Goal: Find specific page/section: Find specific page/section

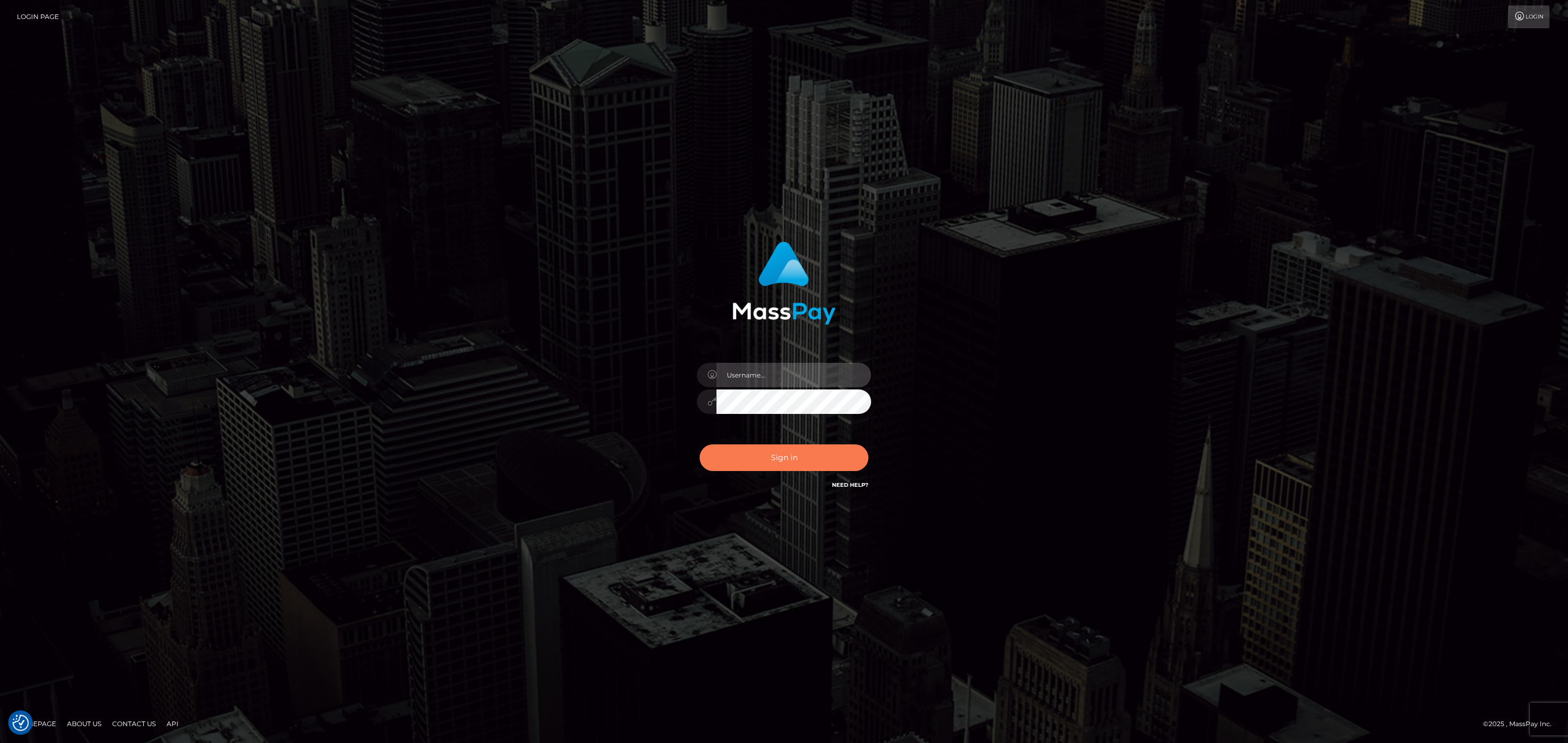
type input "[PERSON_NAME].megabonanza"
click at [781, 453] on button "Sign in" at bounding box center [784, 457] width 169 height 27
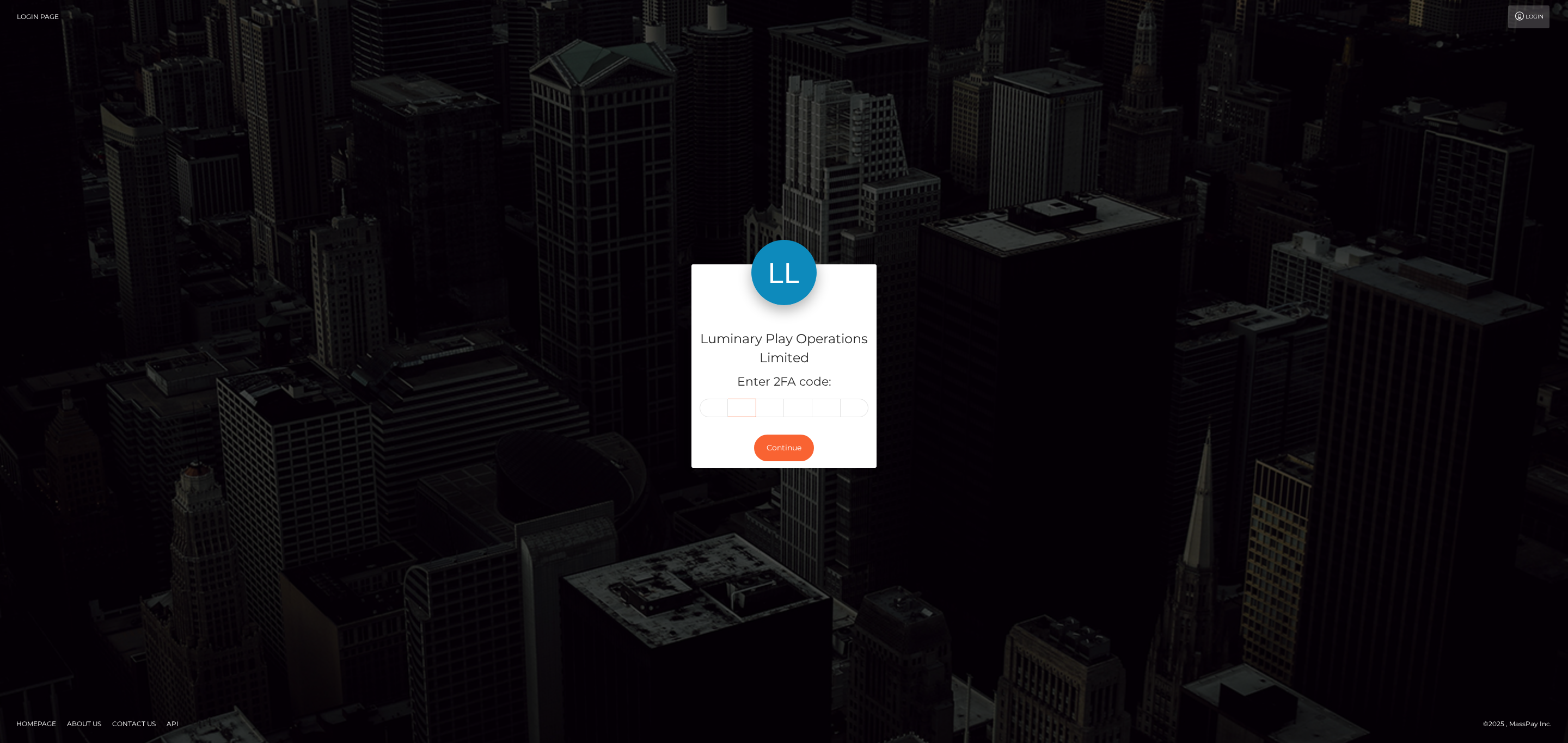
click at [722, 405] on div at bounding box center [784, 408] width 169 height 19
click at [719, 405] on input "text" at bounding box center [713, 408] width 28 height 19
paste input "6"
type input "6"
type input "7"
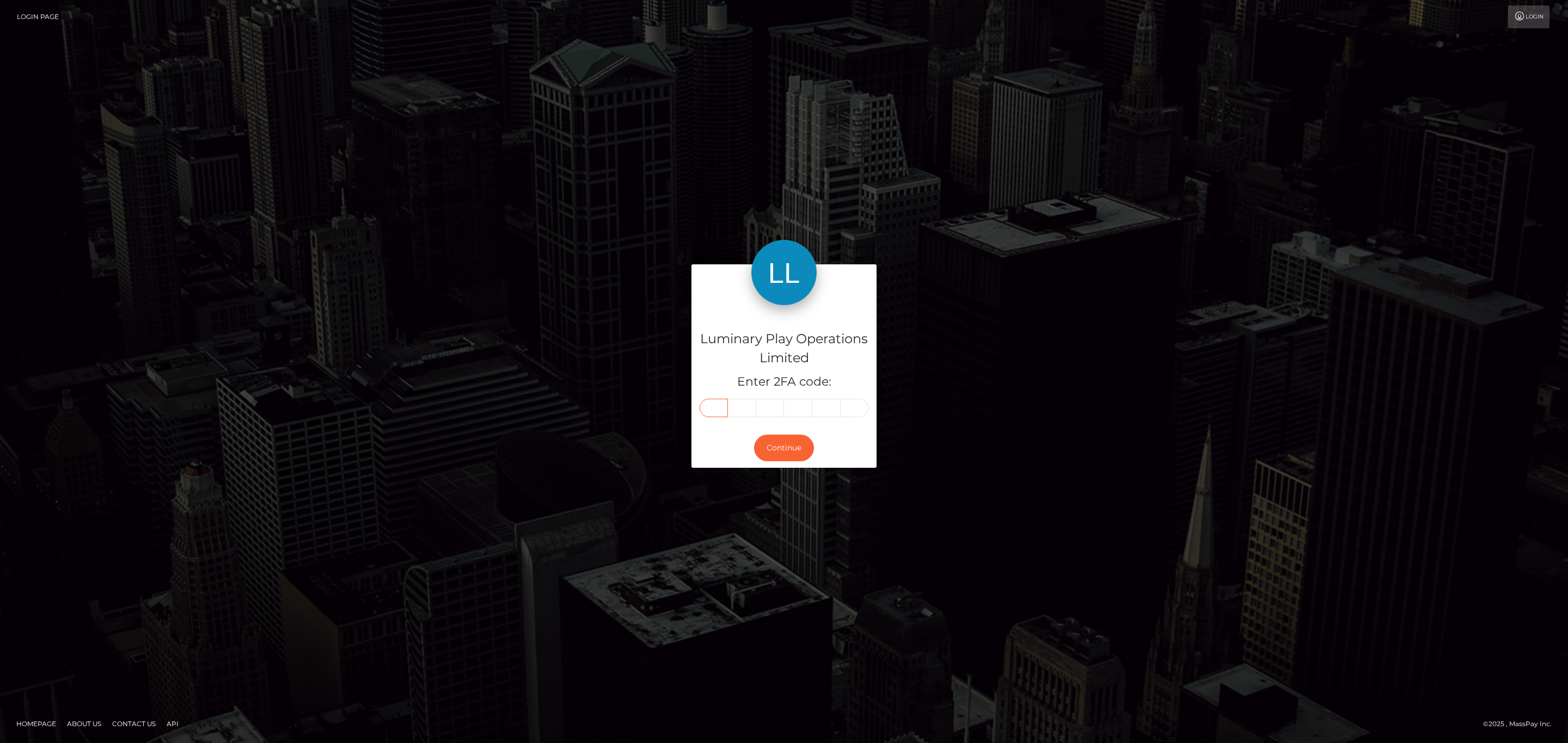
type input "7"
type input "5"
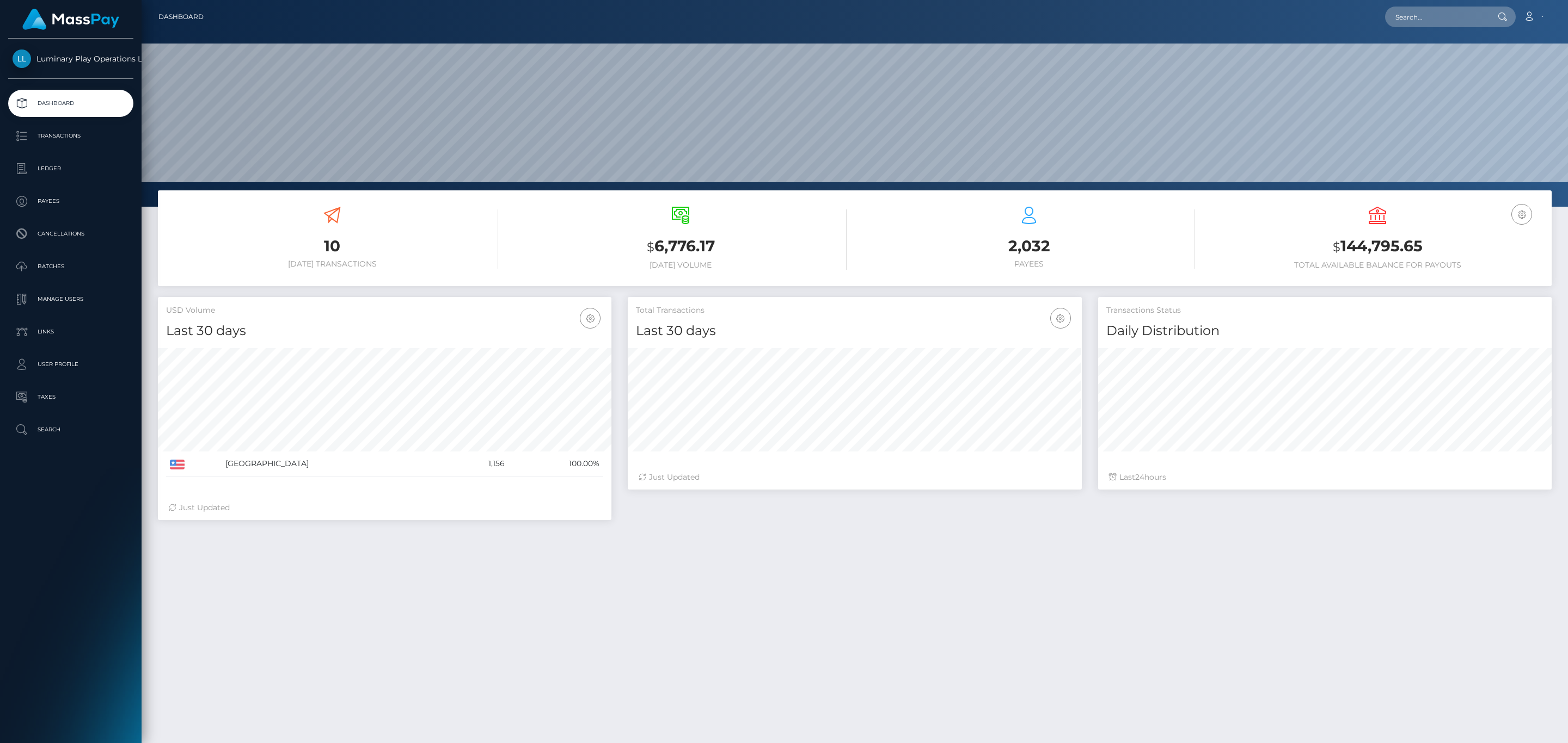
scroll to position [193, 453]
click at [1422, 15] on input "text" at bounding box center [1436, 17] width 102 height 21
paste input "4fa492d1-a639-4e06-be81-11c75ee0b9e7"
type input "4fa492d1-a639-4e06-be81-11c75ee0b9e7"
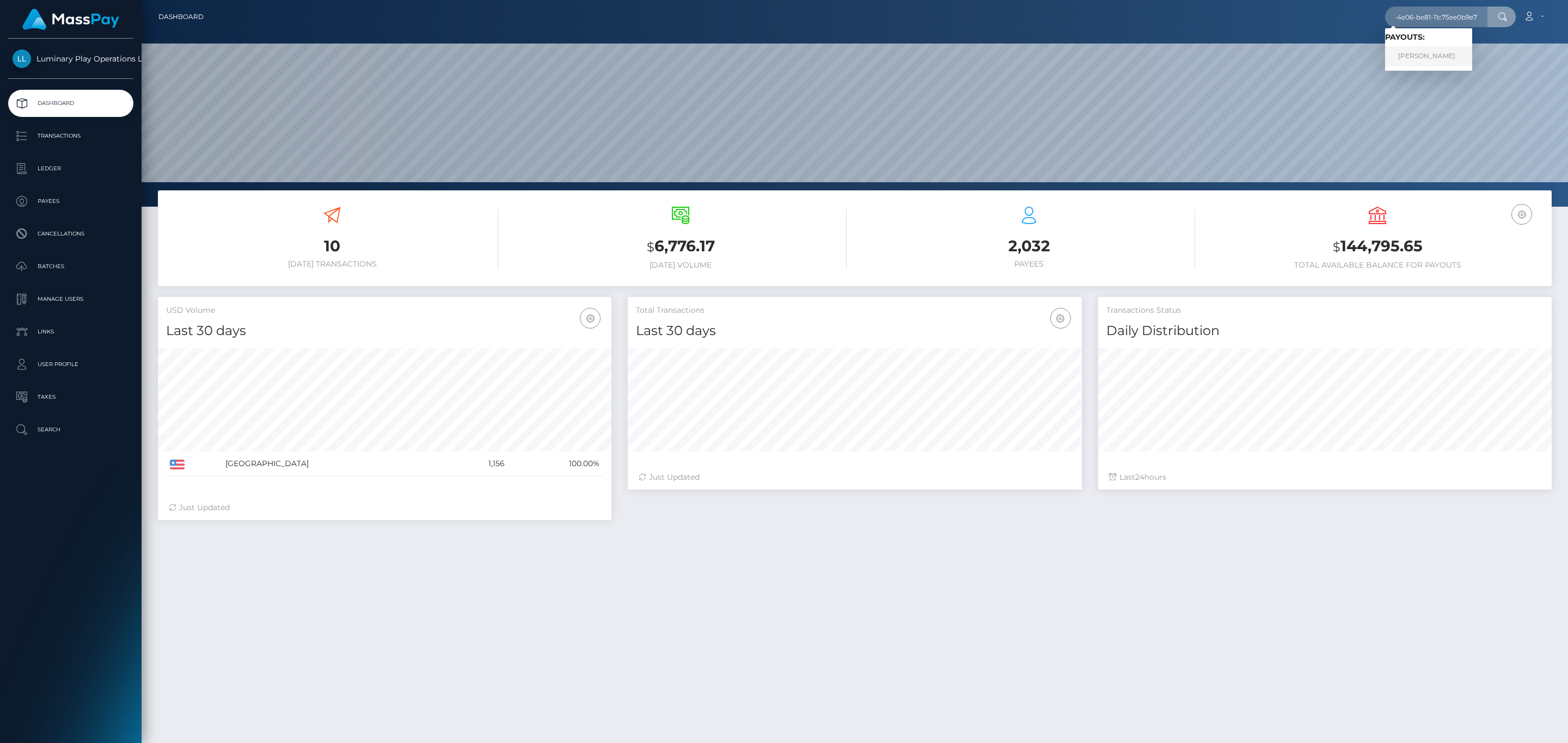
scroll to position [0, 0]
click at [1441, 56] on link "ROCCO A FANELLA" at bounding box center [1428, 56] width 87 height 20
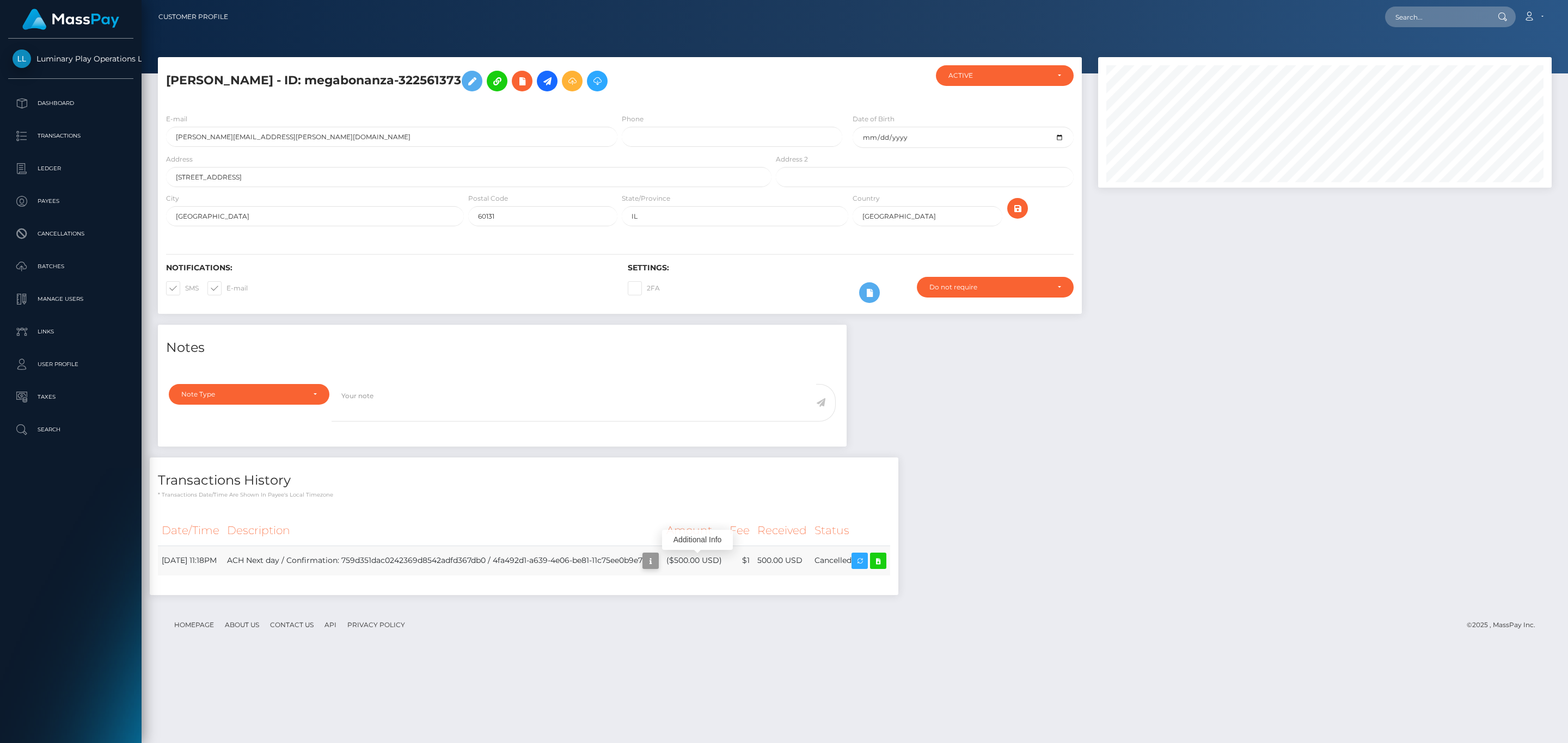
scroll to position [130, 453]
